Goal: Information Seeking & Learning: Compare options

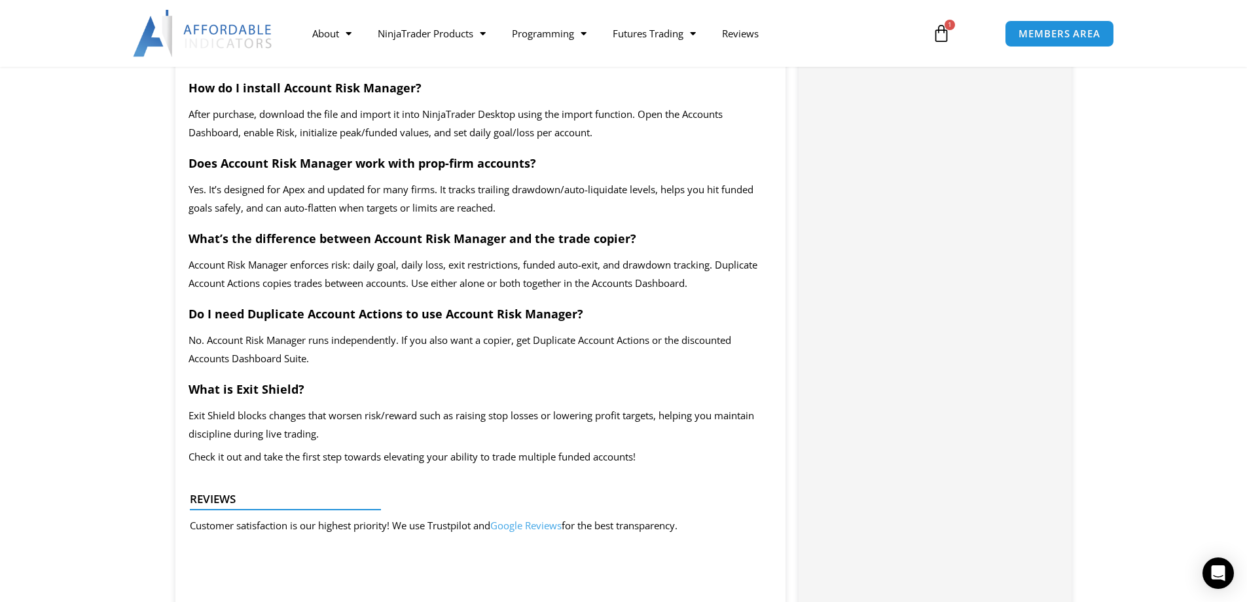
scroll to position [2880, 0]
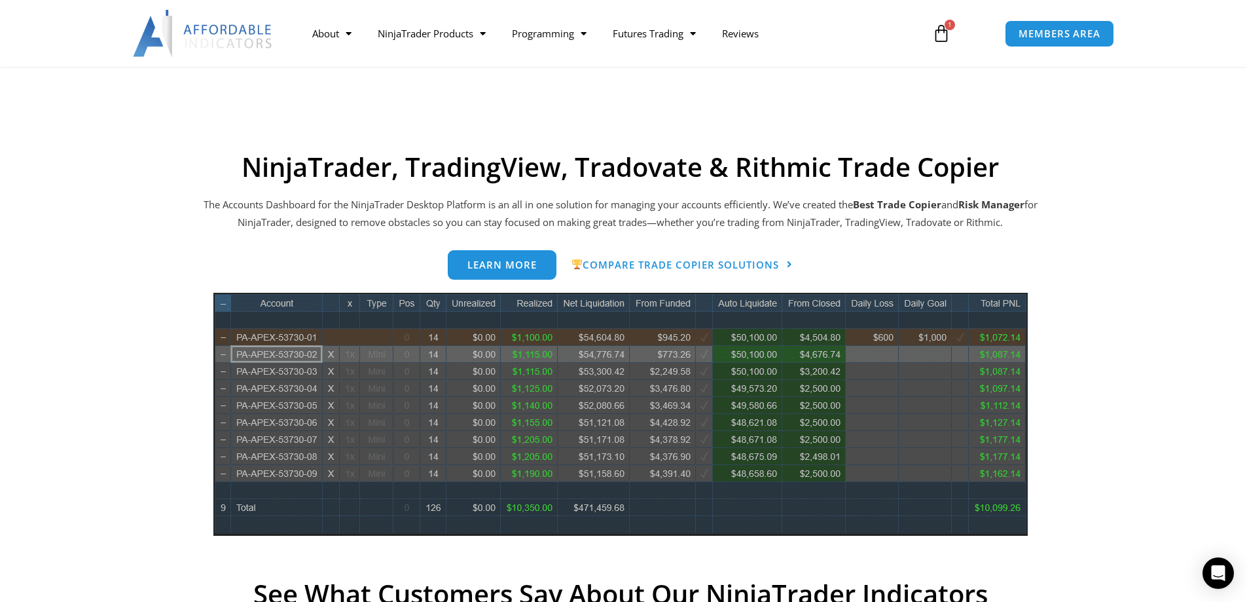
scroll to position [524, 0]
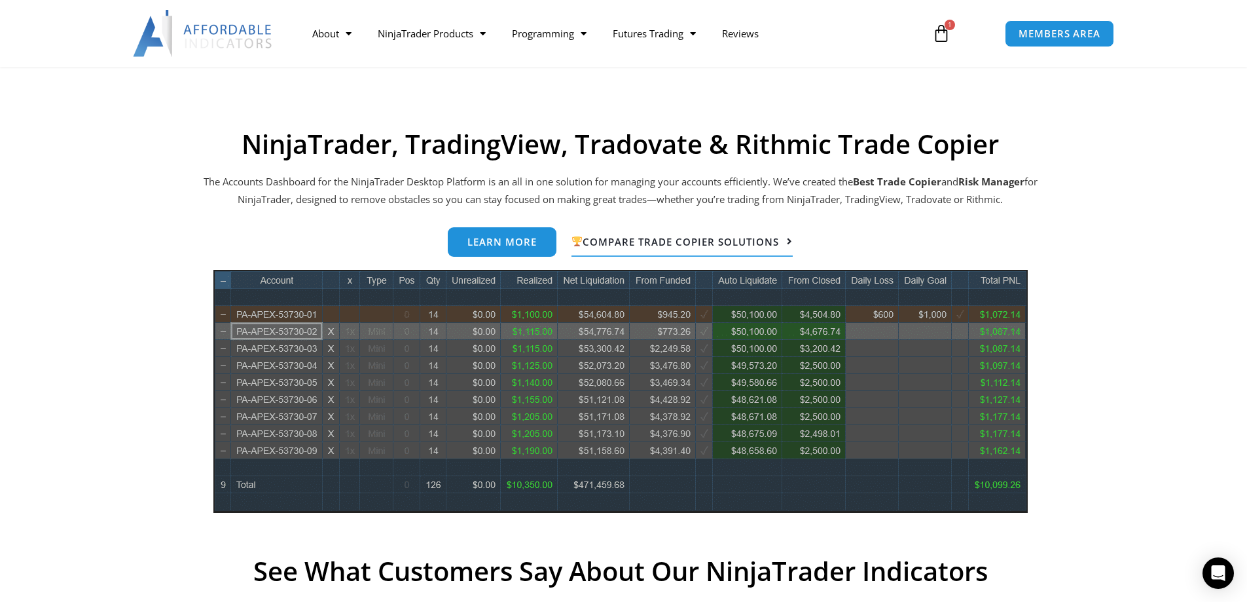
click at [717, 240] on span "Compare Trade Copier Solutions" at bounding box center [675, 241] width 208 height 10
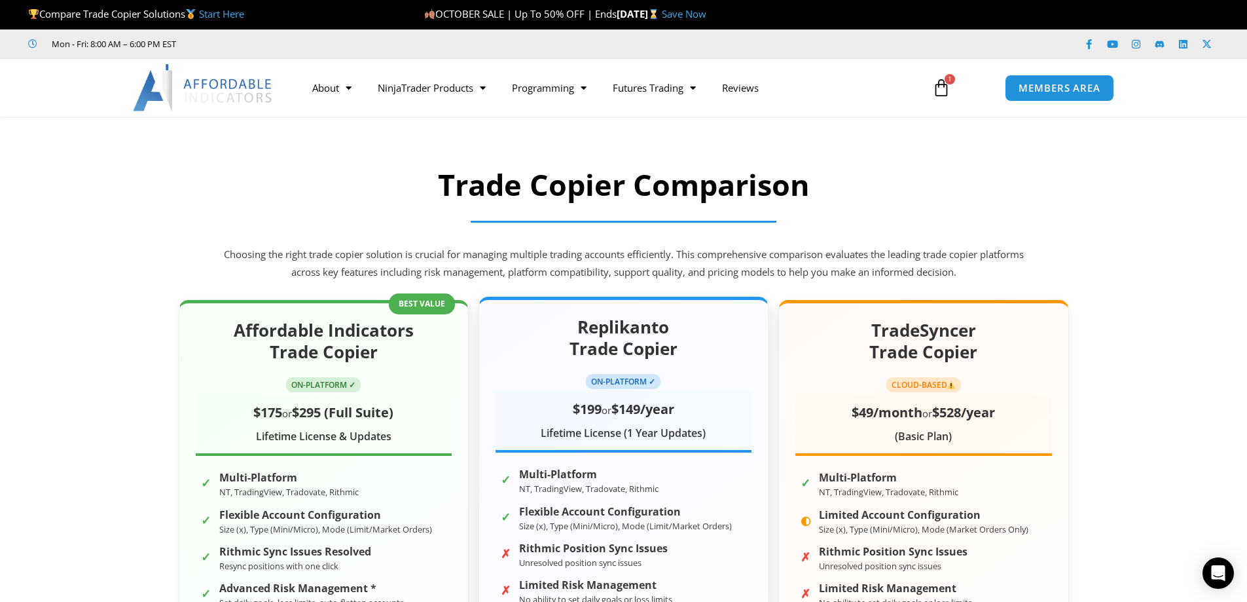
click at [611, 434] on div "Lifetime License (1 Year Updates)" at bounding box center [624, 434] width 256 height 20
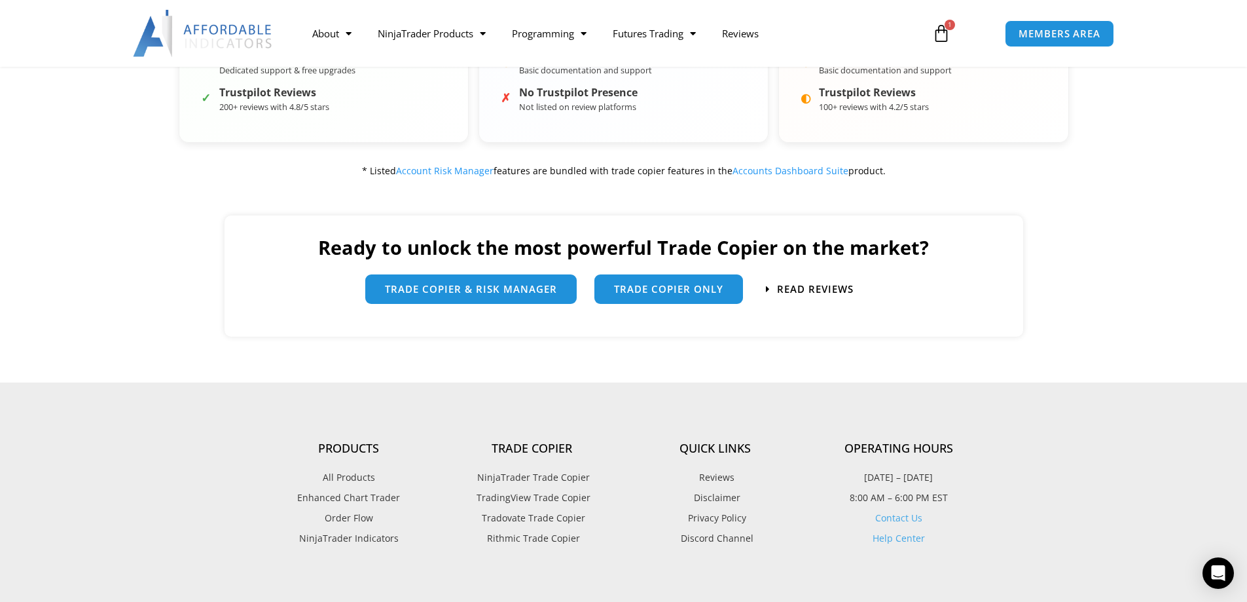
scroll to position [982, 0]
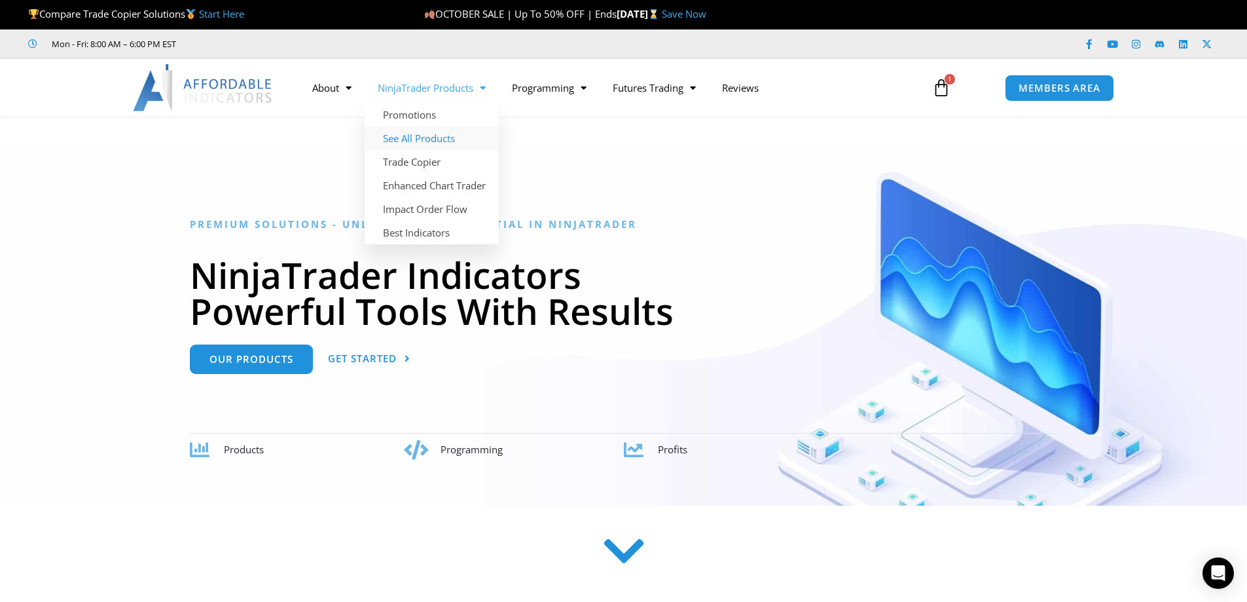
click at [452, 145] on link "See All Products" at bounding box center [432, 138] width 134 height 24
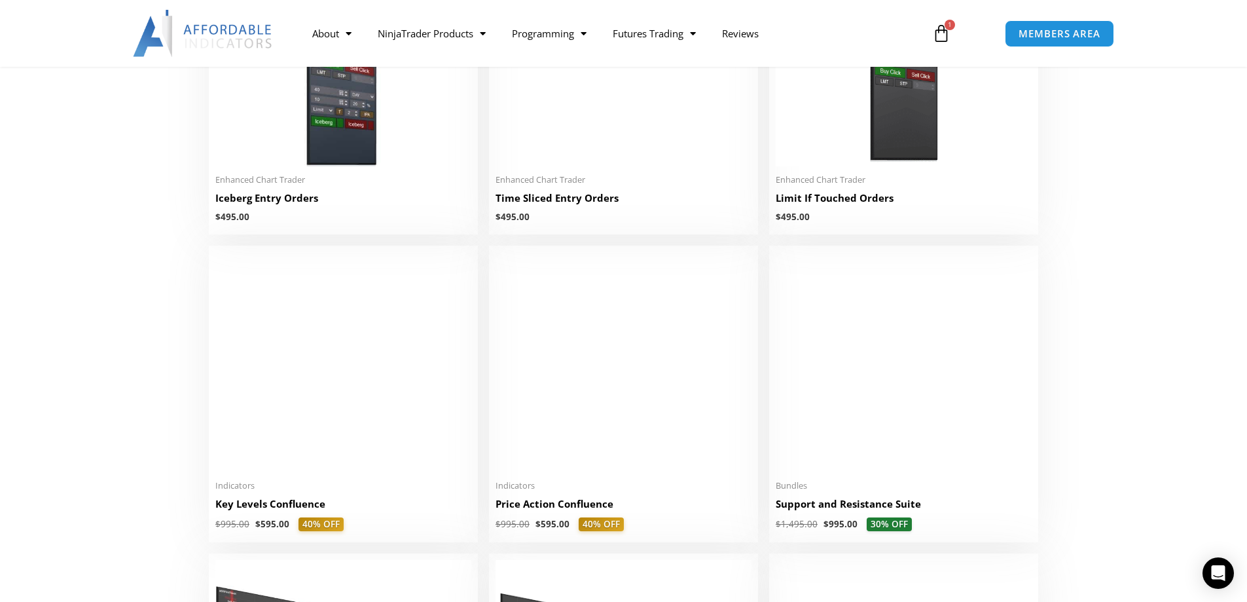
scroll to position [1768, 0]
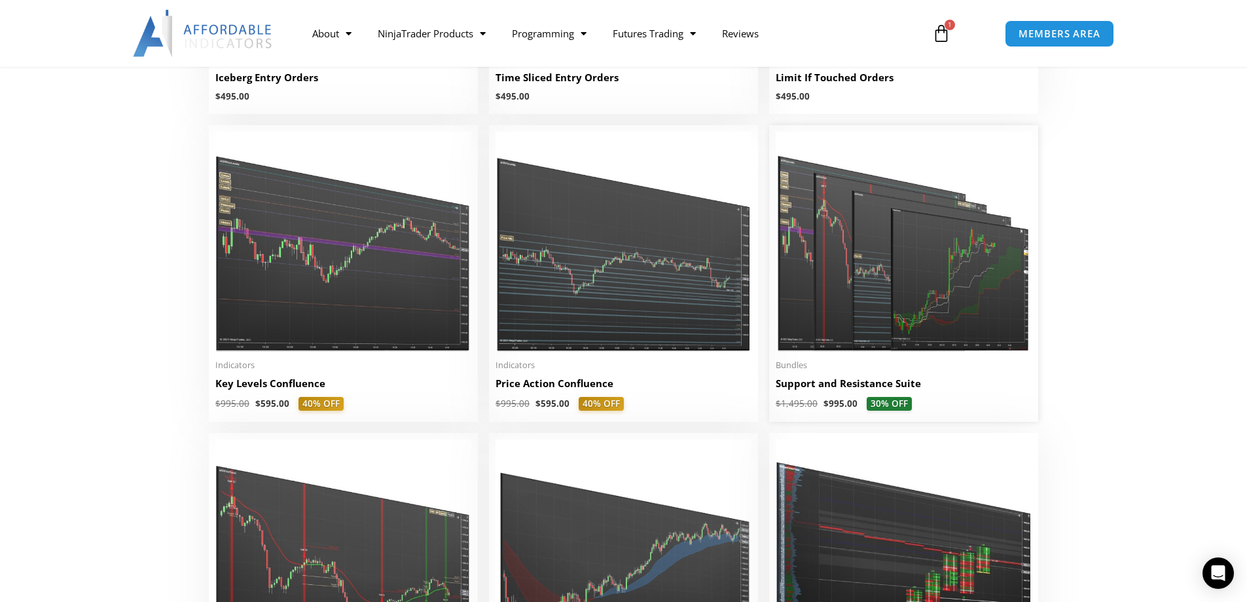
click at [850, 249] on img at bounding box center [904, 242] width 256 height 220
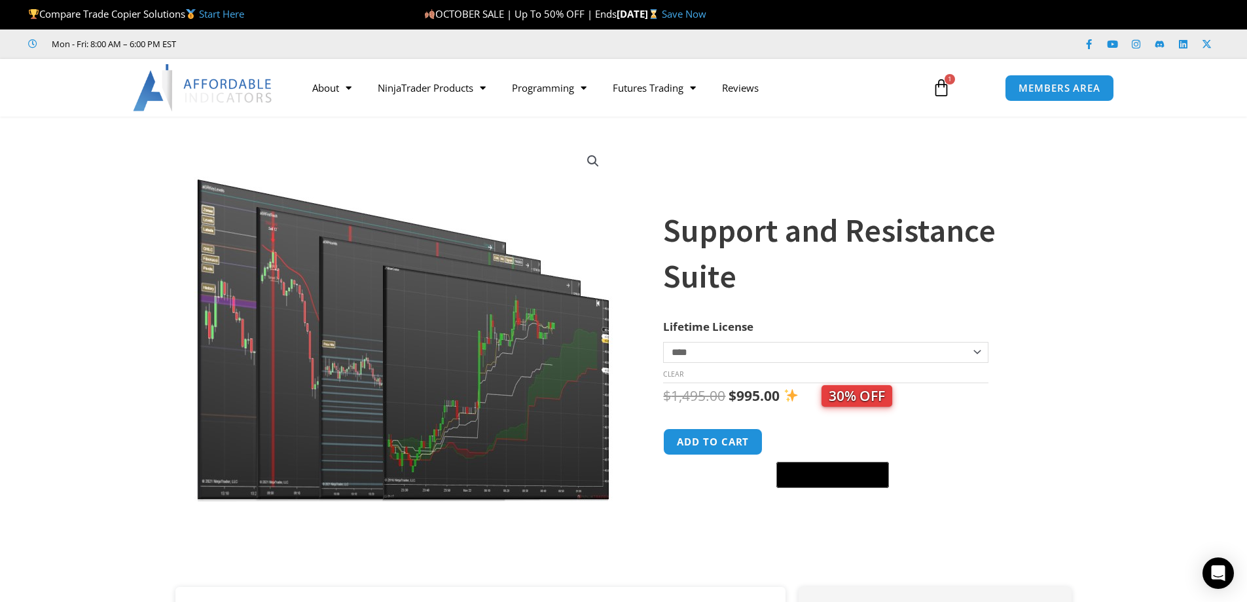
click at [478, 363] on img at bounding box center [404, 320] width 421 height 362
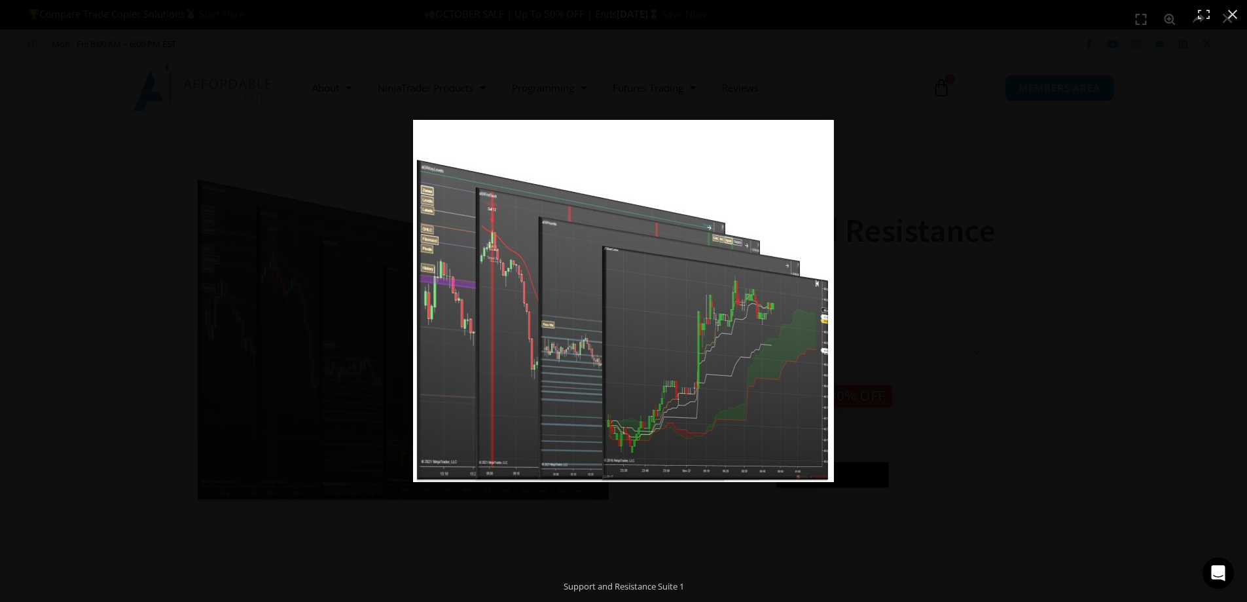
click at [478, 363] on img "Full screen image" at bounding box center [623, 301] width 421 height 362
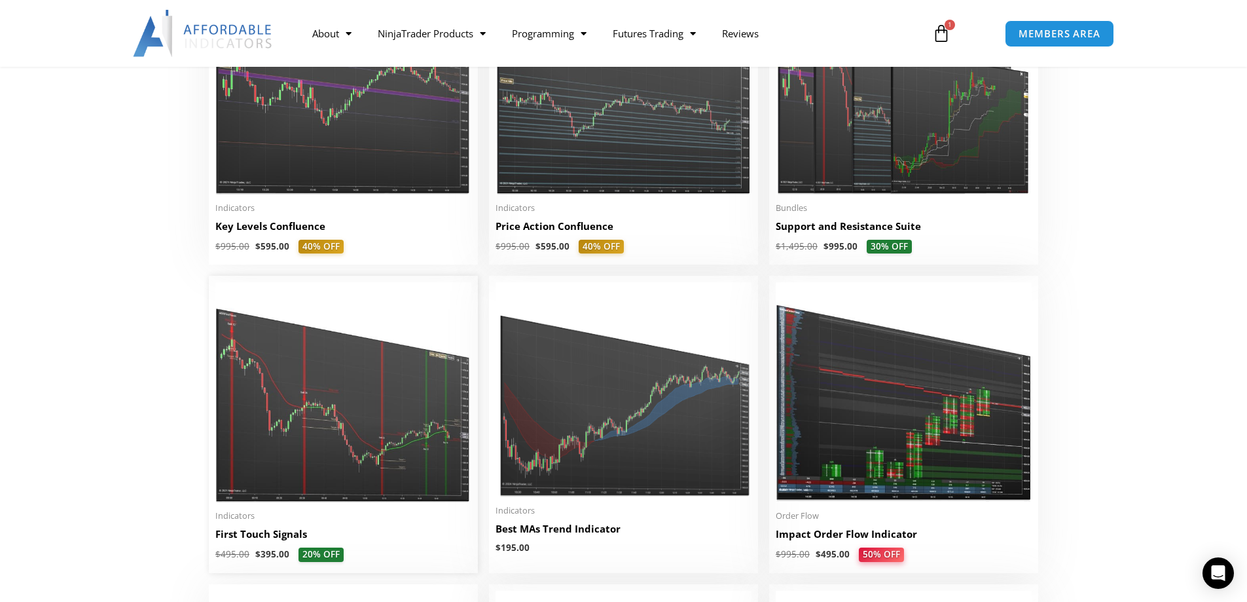
scroll to position [1898, 0]
